Goal: Find specific page/section: Find specific page/section

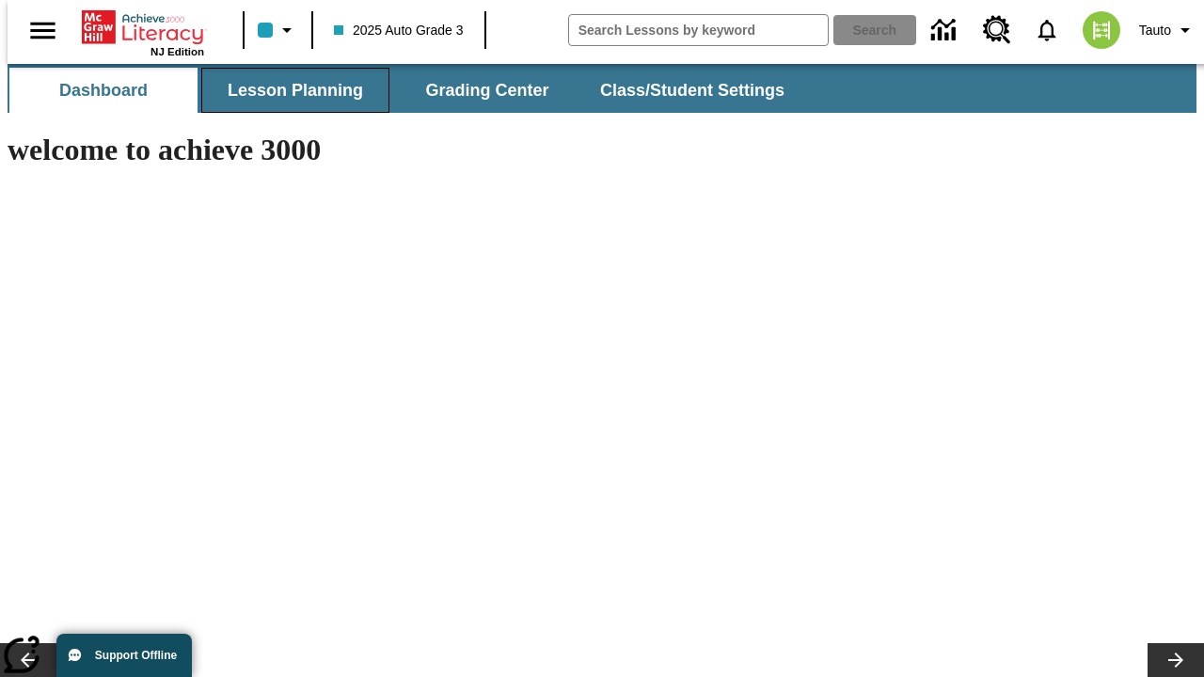
click at [288, 90] on button "Lesson Planning" at bounding box center [295, 90] width 188 height 45
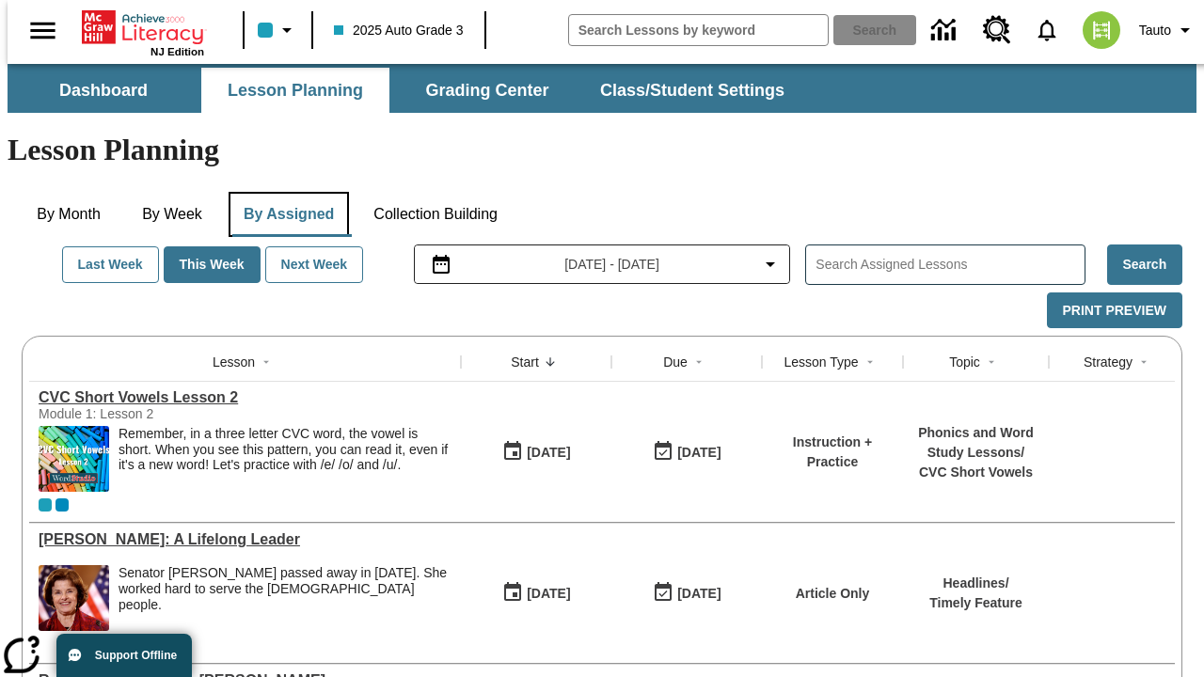
click at [284, 192] on button "By Assigned" at bounding box center [289, 214] width 120 height 45
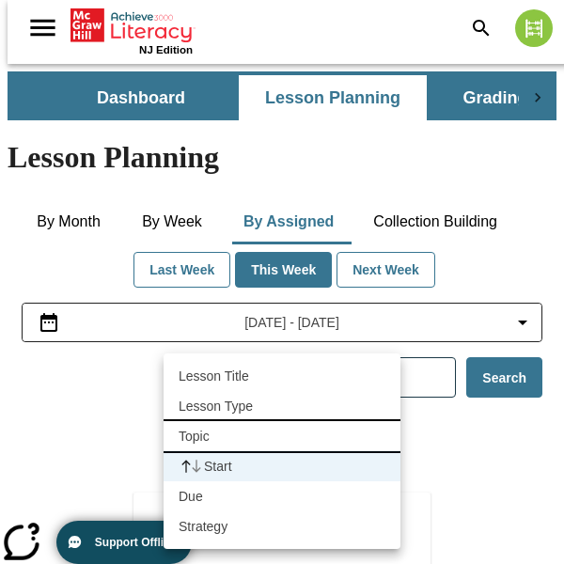
click at [282, 436] on li "Topic" at bounding box center [282, 436] width 237 height 30
